Goal: Task Accomplishment & Management: Manage account settings

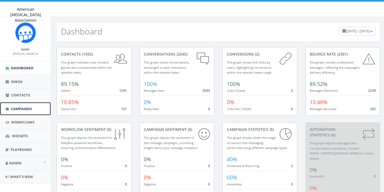
click at [22, 107] on span "Campaigns" at bounding box center [21, 108] width 21 height 5
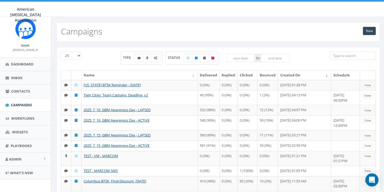
scroll to position [6, 0]
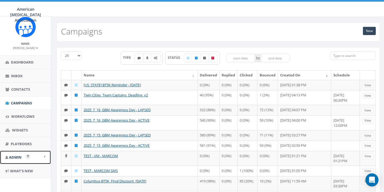
click at [14, 155] on span "Admin" at bounding box center [15, 156] width 13 height 5
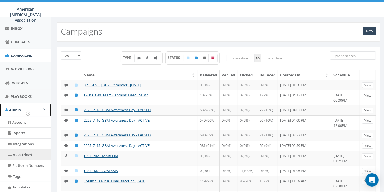
scroll to position [66, 0]
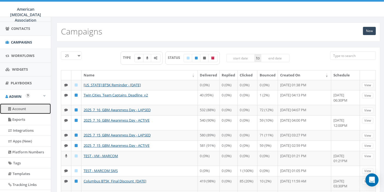
click at [19, 107] on link "Account" at bounding box center [25, 108] width 51 height 11
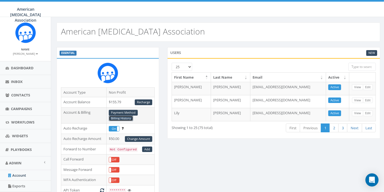
click at [127, 117] on link "Billing History" at bounding box center [121, 118] width 24 height 6
click at [371, 50] on link "New" at bounding box center [371, 53] width 11 height 6
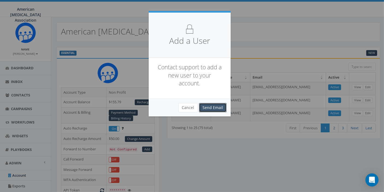
click at [206, 106] on link "Send Email" at bounding box center [213, 107] width 28 height 9
click at [188, 109] on button "Cancel" at bounding box center [187, 107] width 19 height 9
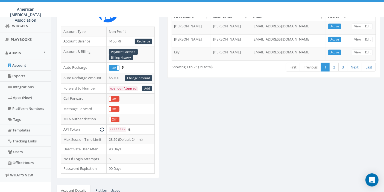
scroll to position [110, 0]
click at [16, 153] on link "Users" at bounding box center [25, 151] width 51 height 11
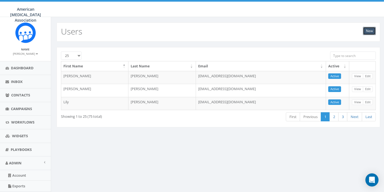
click at [371, 30] on link "New" at bounding box center [369, 31] width 13 height 8
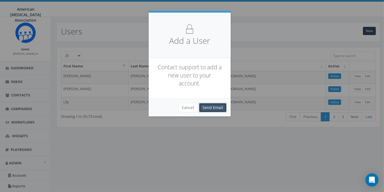
click at [211, 107] on link "Send Email" at bounding box center [213, 107] width 28 height 9
